Goal: Task Accomplishment & Management: Complete application form

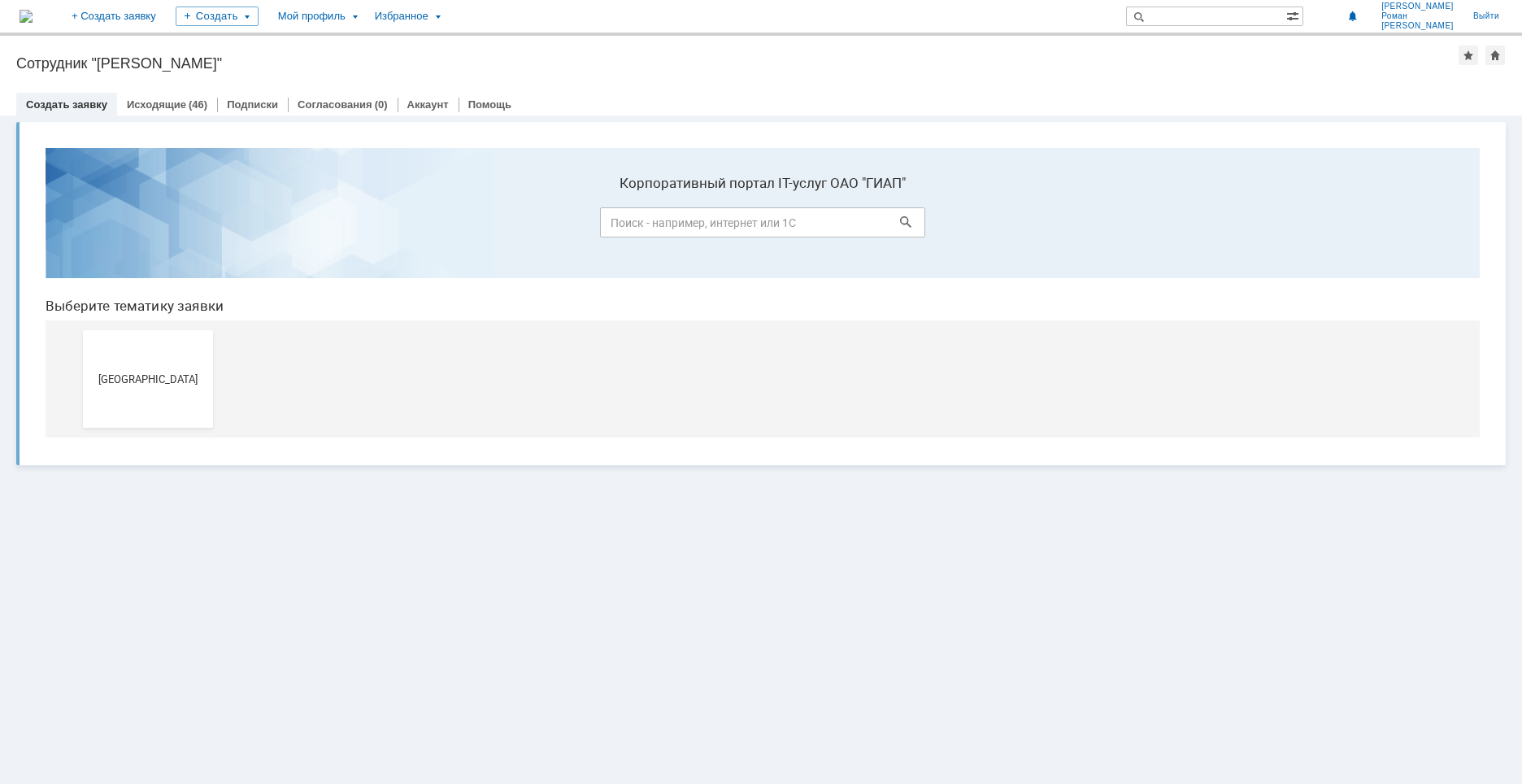
drag, startPoint x: 699, startPoint y: 556, endPoint x: 670, endPoint y: 539, distance: 33.6
click at [697, 552] on div "Витрина услуг" at bounding box center [761, 450] width 1522 height 668
click at [115, 381] on span "[GEOGRAPHIC_DATA]" at bounding box center [148, 378] width 121 height 12
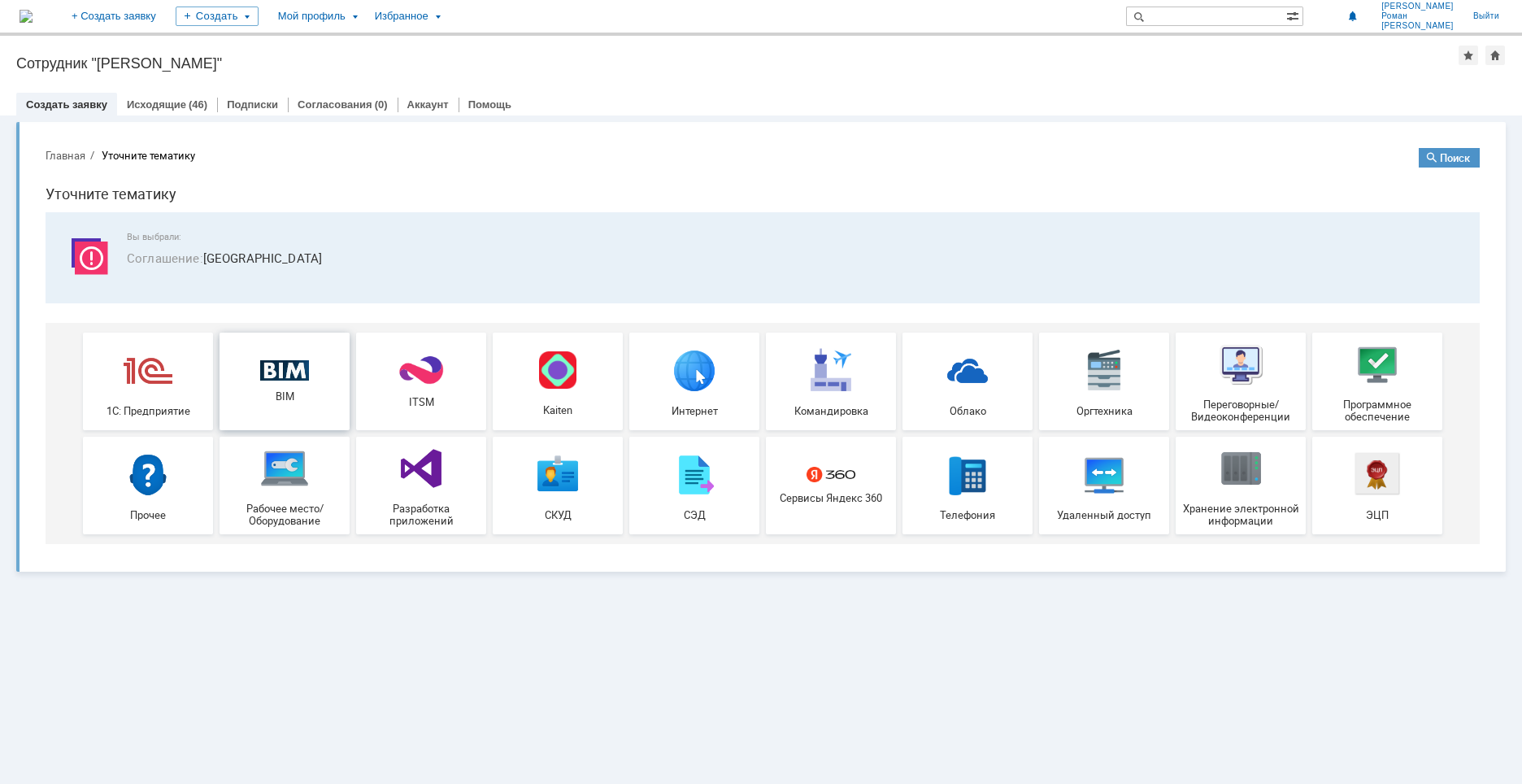
click at [303, 383] on div "BIM" at bounding box center [284, 382] width 121 height 43
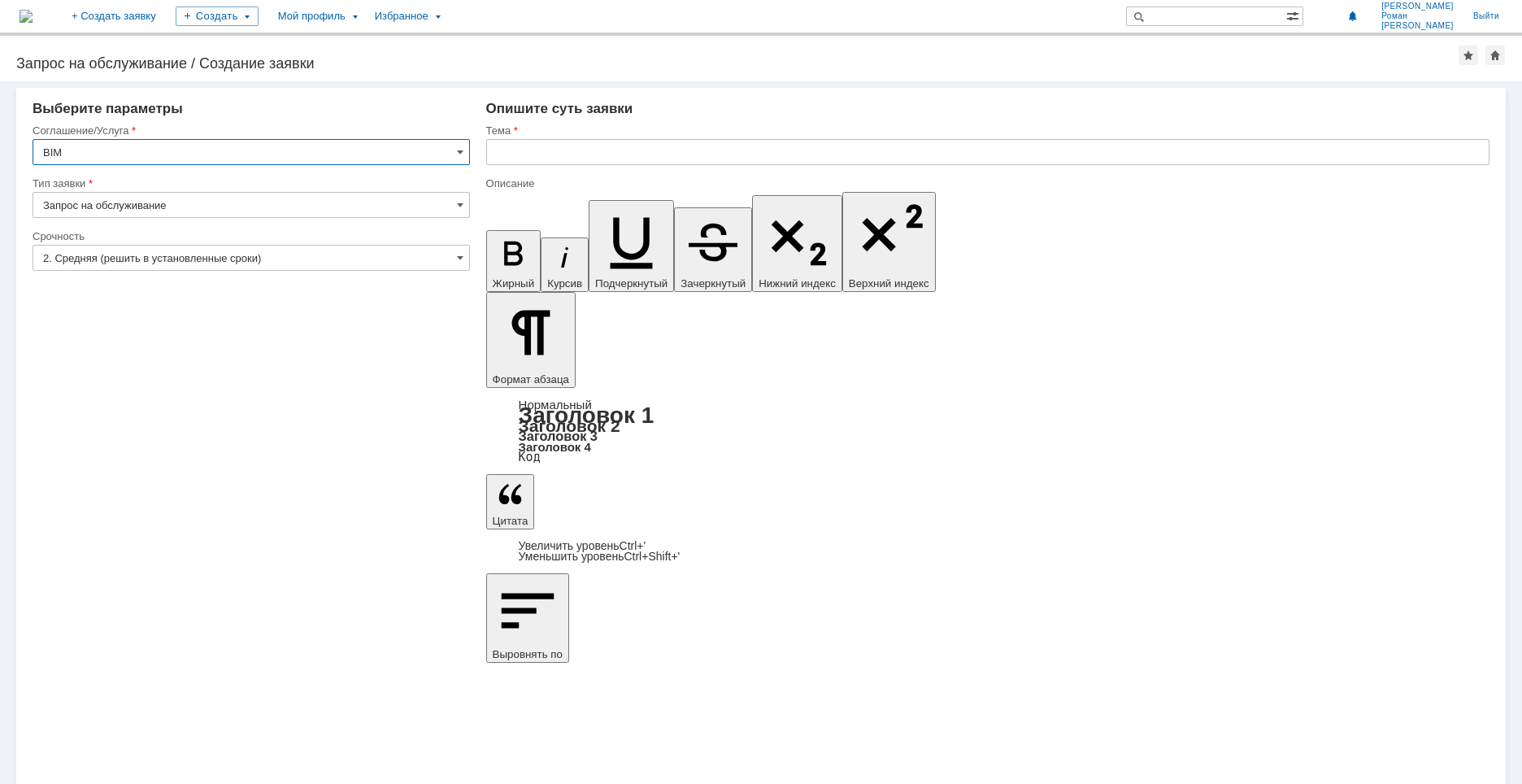
click at [535, 149] on input "text" at bounding box center [988, 152] width 1003 height 26
type input "УКЛ"
click at [621, 142] on input "УКЛ" at bounding box center [988, 152] width 1003 height 26
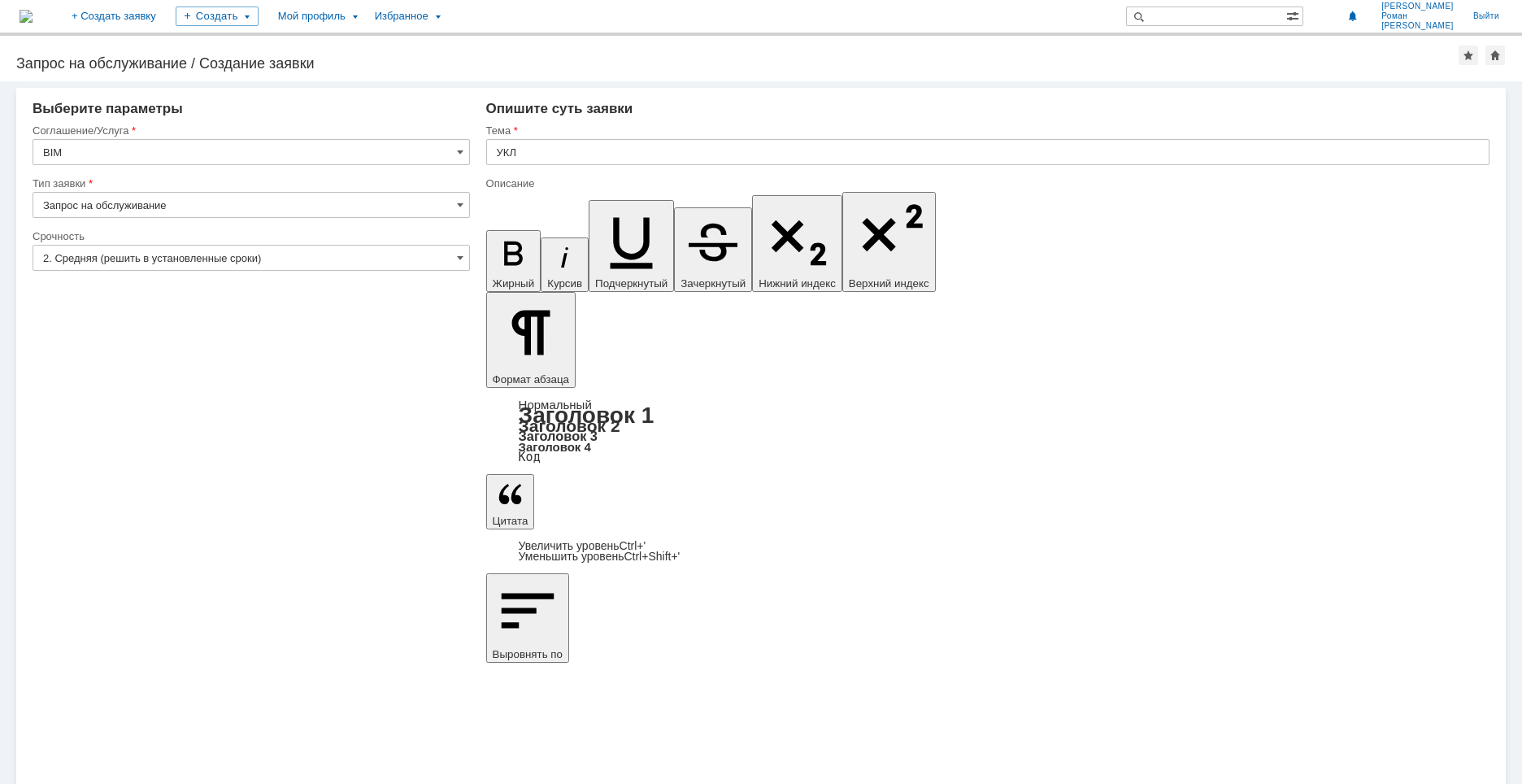
drag, startPoint x: 679, startPoint y: 5703, endPoint x: 637, endPoint y: 5708, distance: 42.3
